Goal: Navigation & Orientation: Find specific page/section

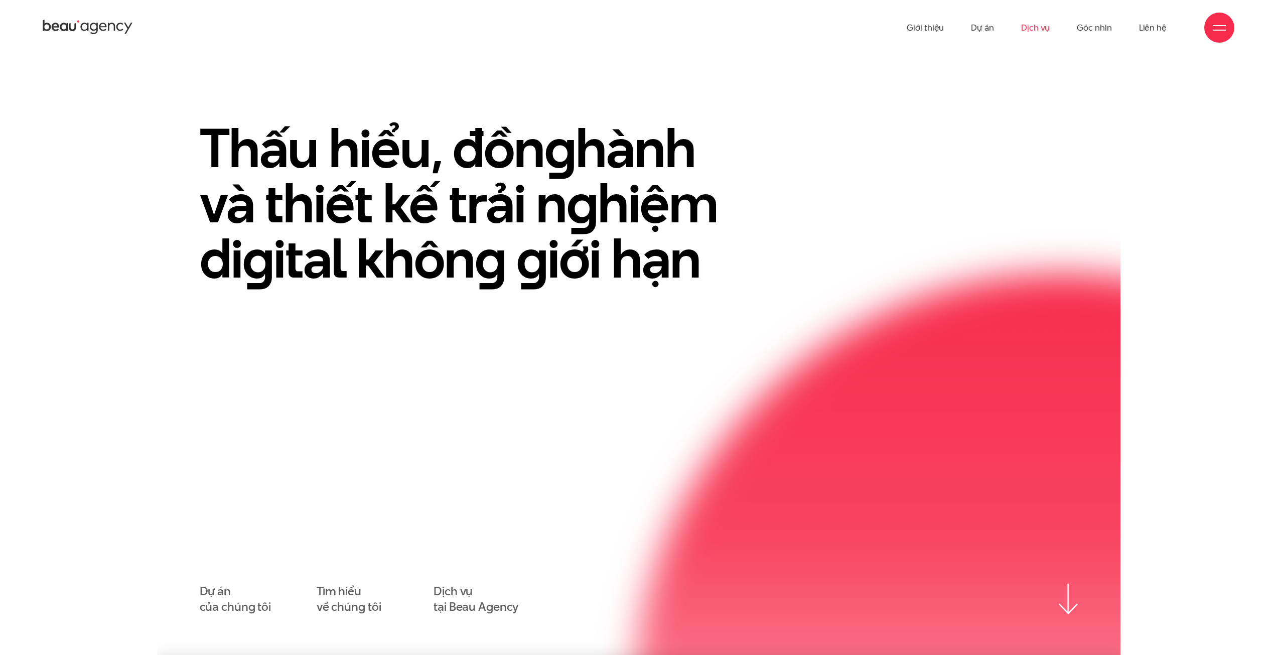
click at [1030, 23] on link "Dịch vụ" at bounding box center [1035, 27] width 29 height 55
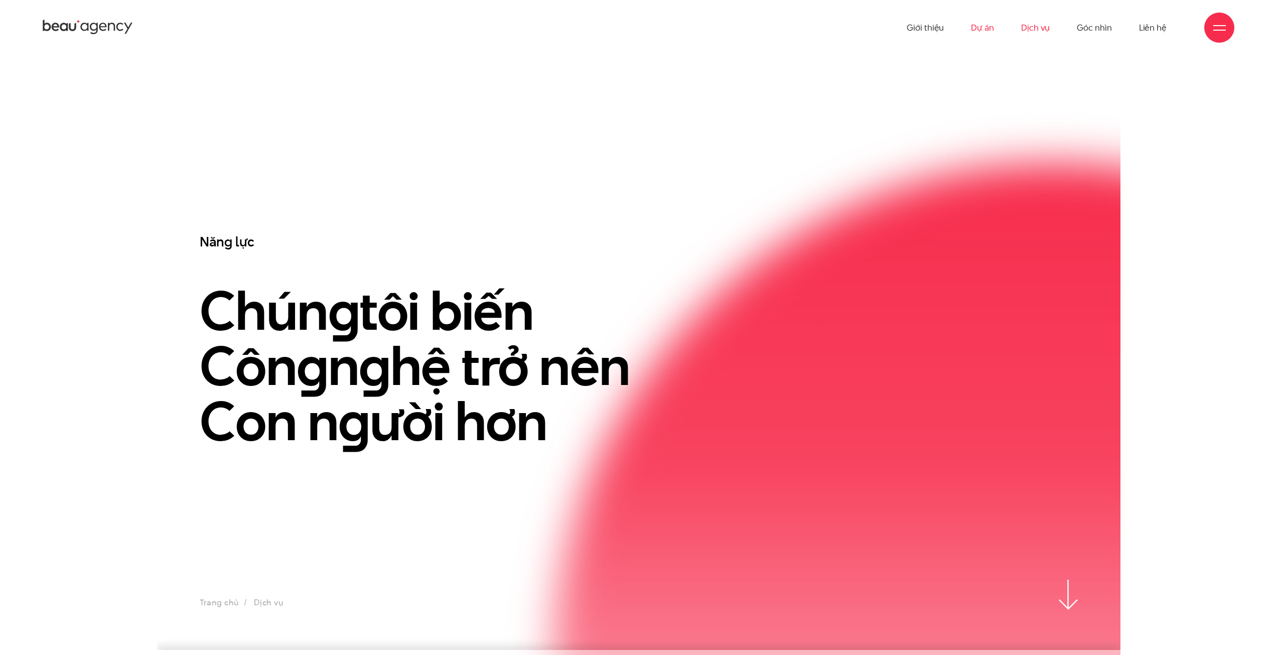
click at [993, 26] on link "Dự án" at bounding box center [982, 27] width 23 height 55
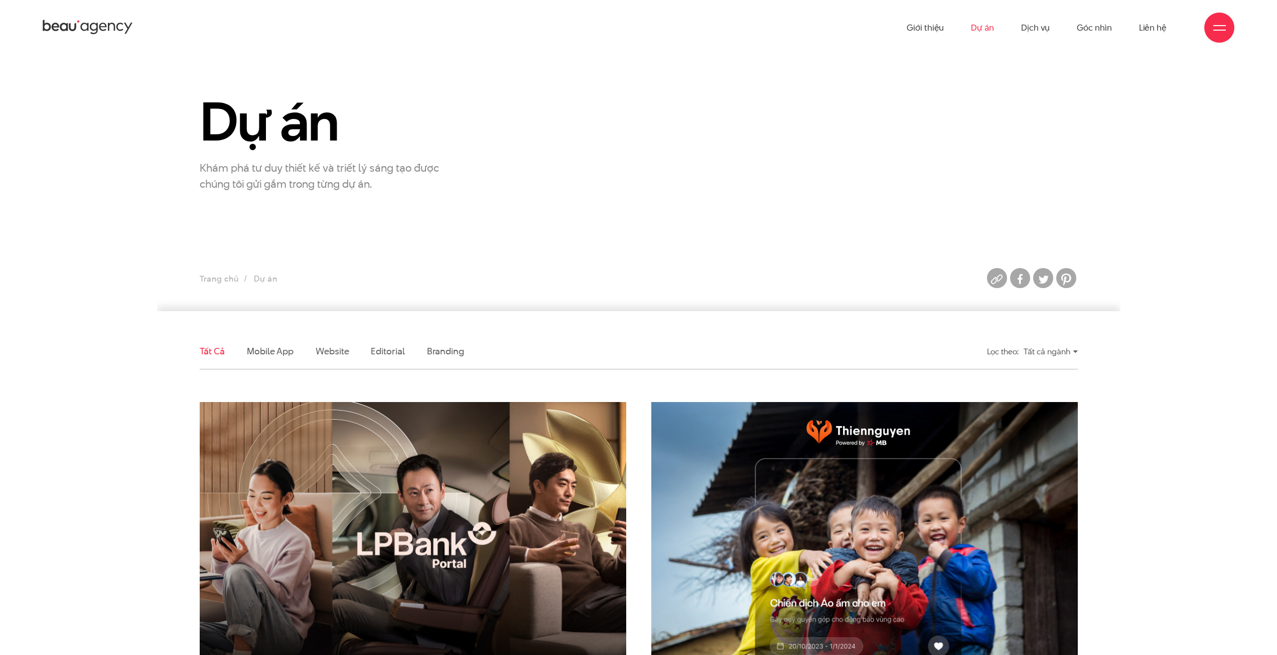
drag, startPoint x: 105, startPoint y: 418, endPoint x: 173, endPoint y: 208, distance: 221.5
click at [393, 348] on link "Editorial" at bounding box center [388, 351] width 34 height 13
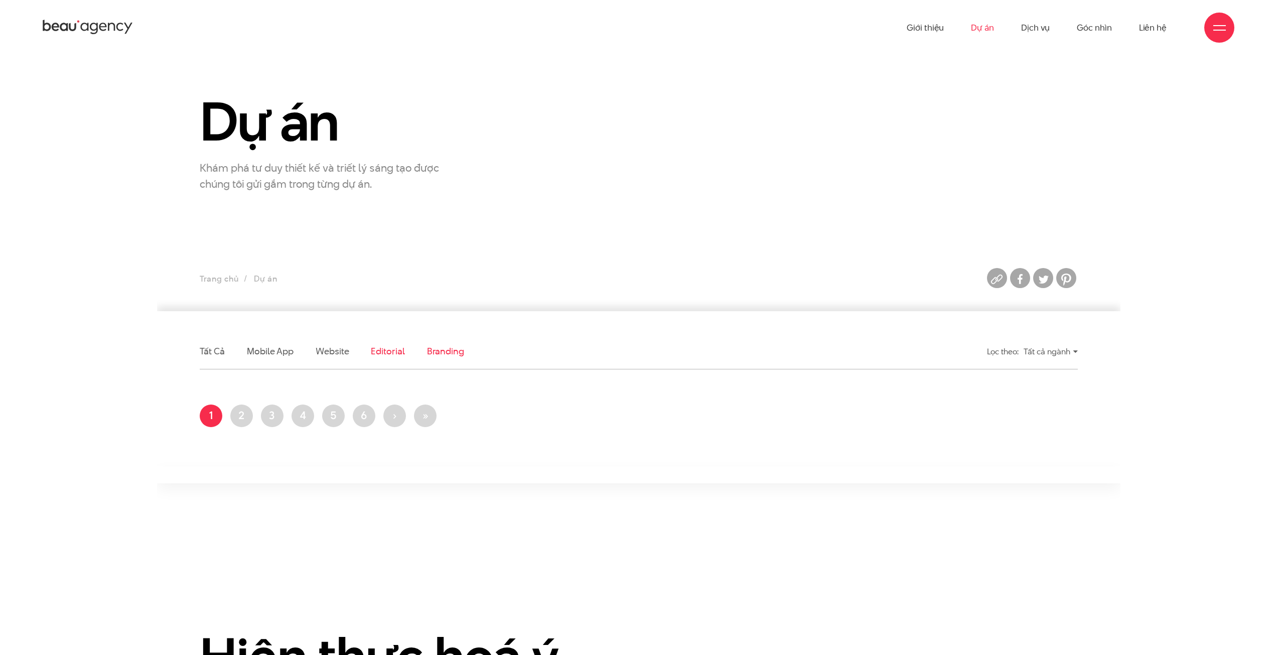
click at [451, 349] on link "Branding" at bounding box center [445, 351] width 37 height 13
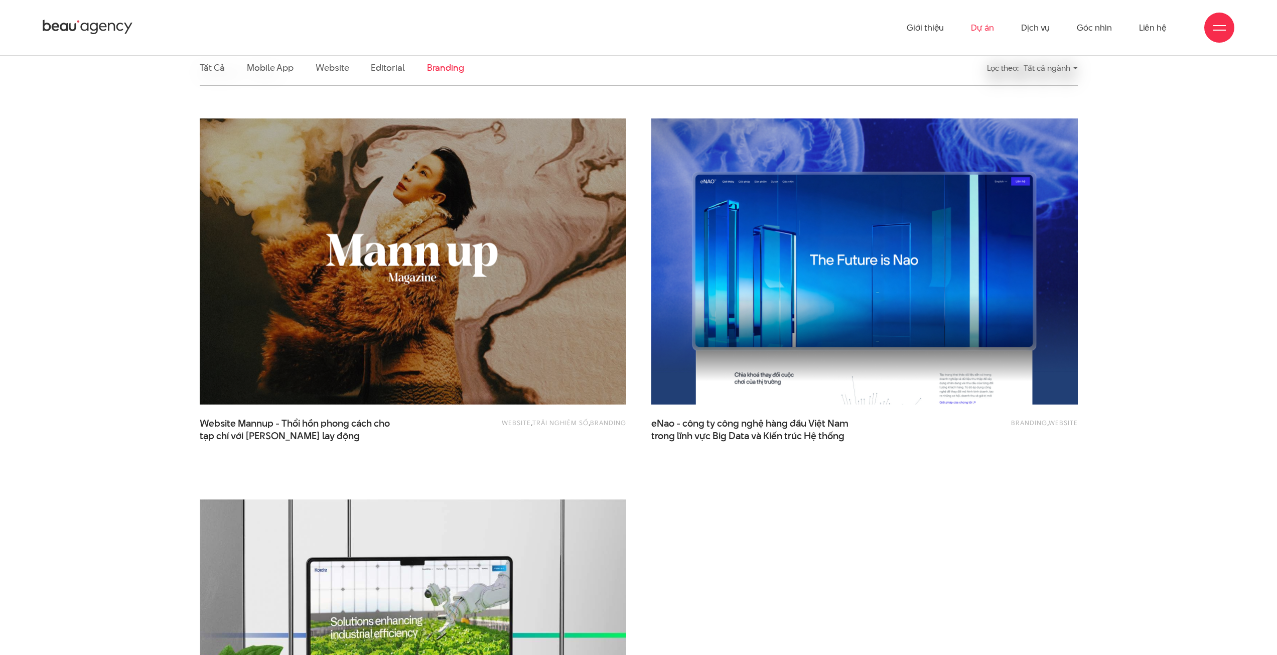
scroll to position [33, 0]
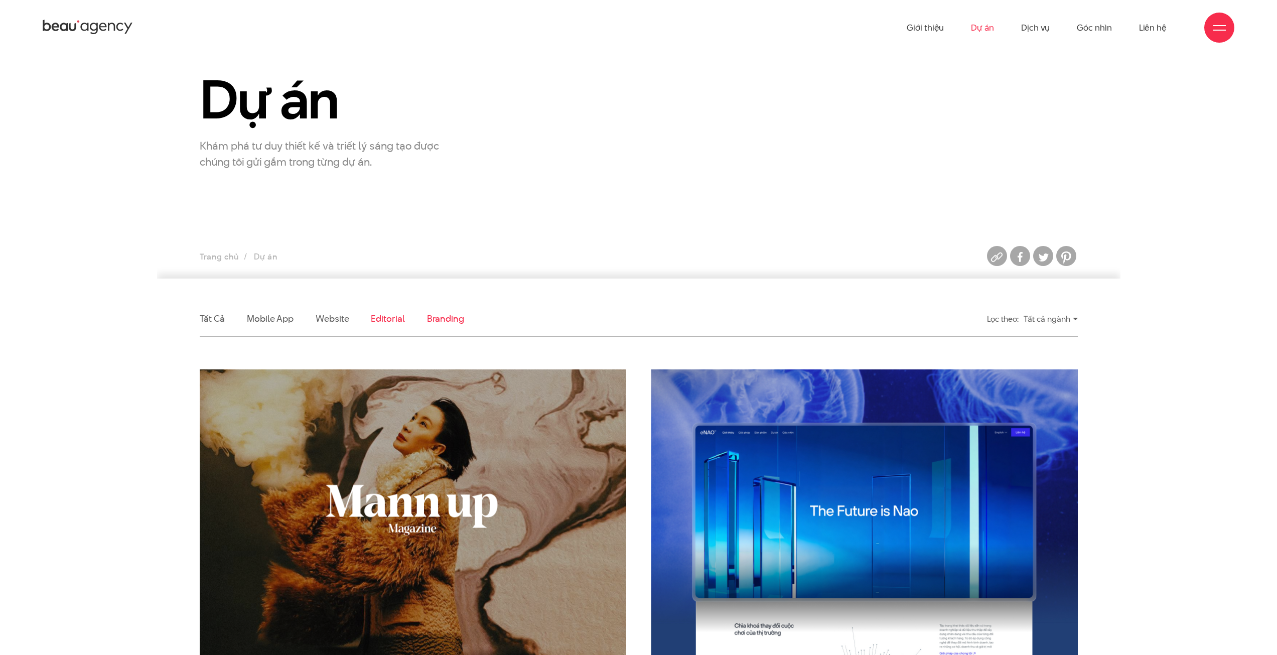
click at [385, 316] on link "Editorial" at bounding box center [388, 318] width 34 height 13
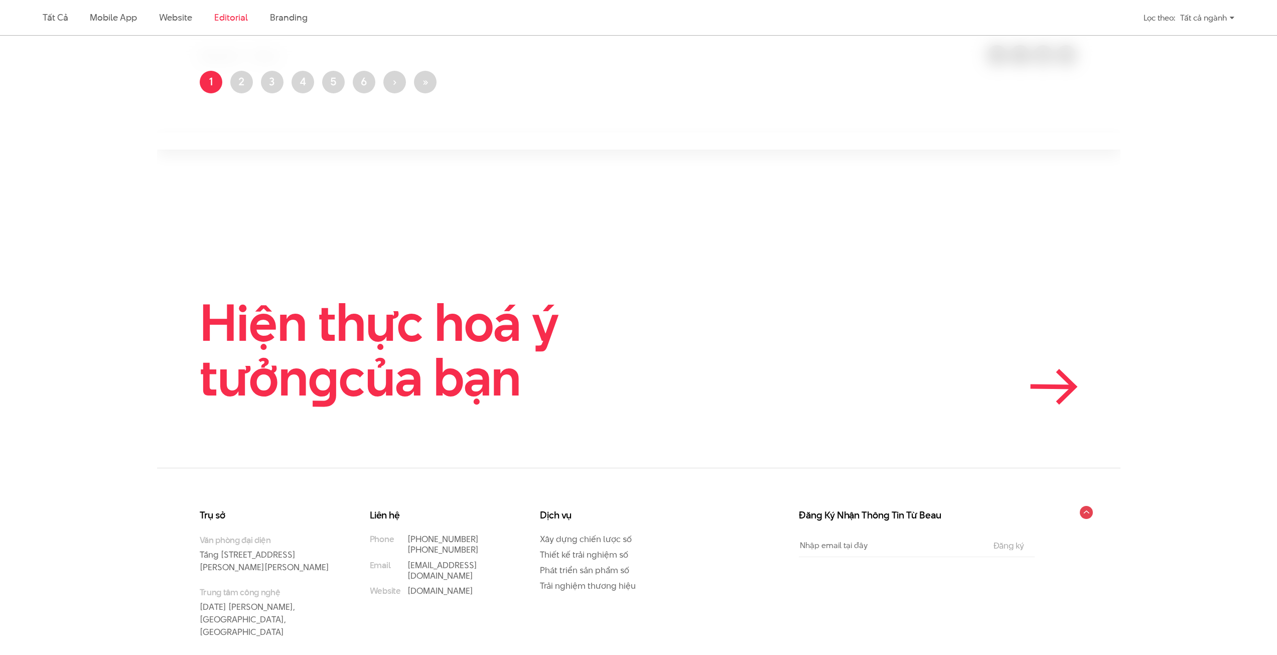
scroll to position [376, 0]
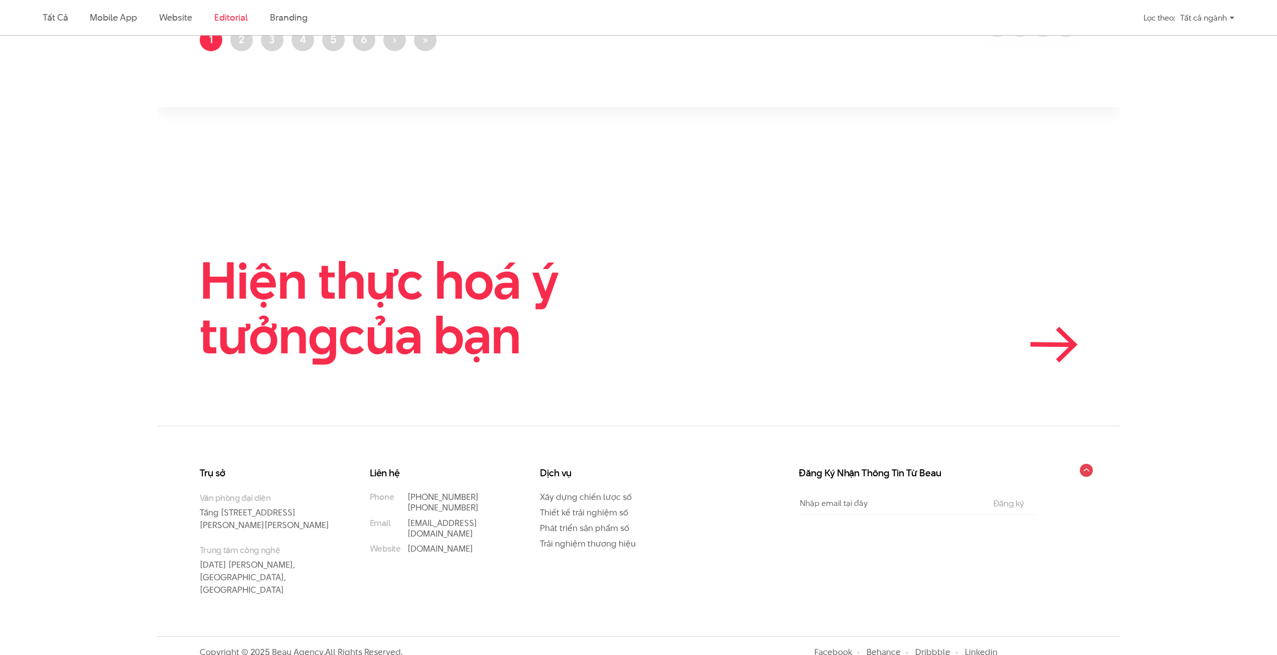
click at [265, 298] on h2 "Hiện thực hoá ý tưởn g của bạn" at bounding box center [426, 308] width 452 height 110
